Goal: Find contact information: Find contact information

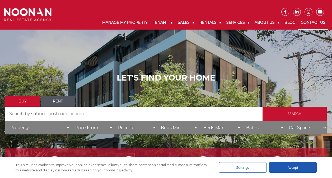
click at [308, 23] on link "Contact Us" at bounding box center [314, 23] width 30 height 14
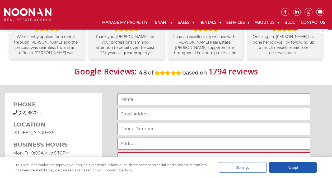
scroll to position [243, 0]
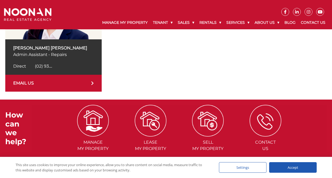
scroll to position [122, 0]
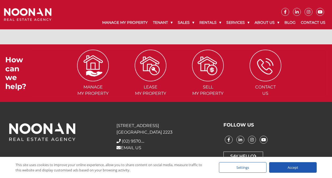
scroll to position [2423, 0]
